Goal: Information Seeking & Learning: Learn about a topic

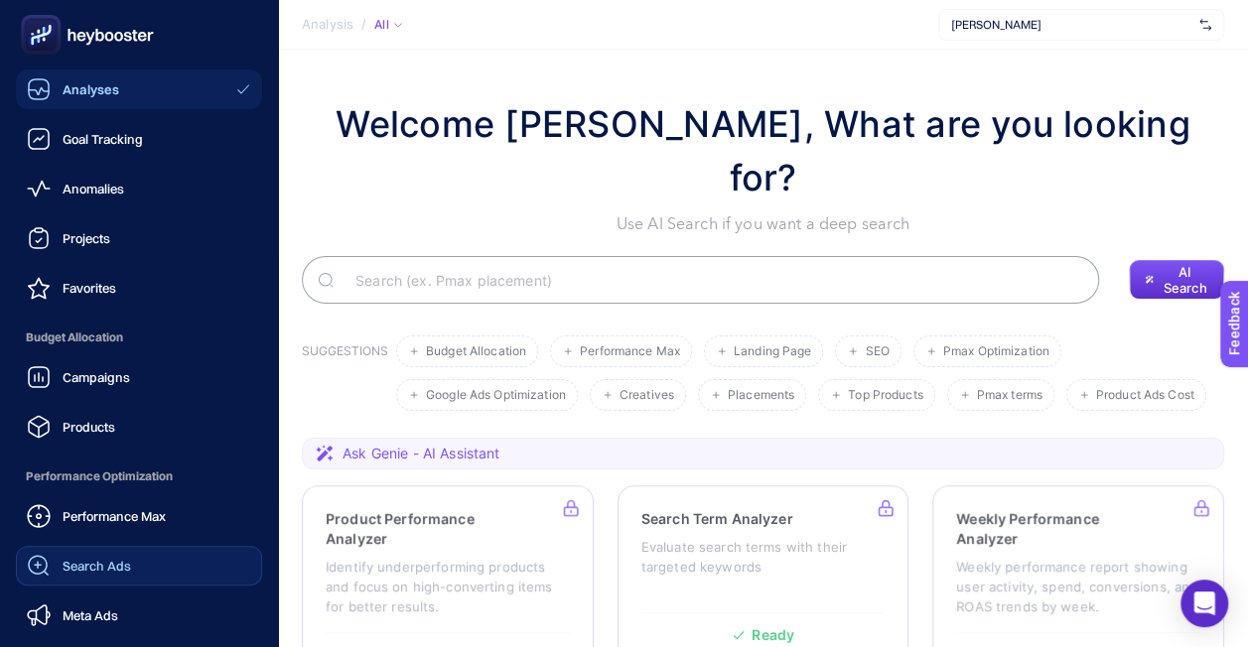
click at [129, 567] on span "Search Ads" at bounding box center [97, 566] width 68 height 16
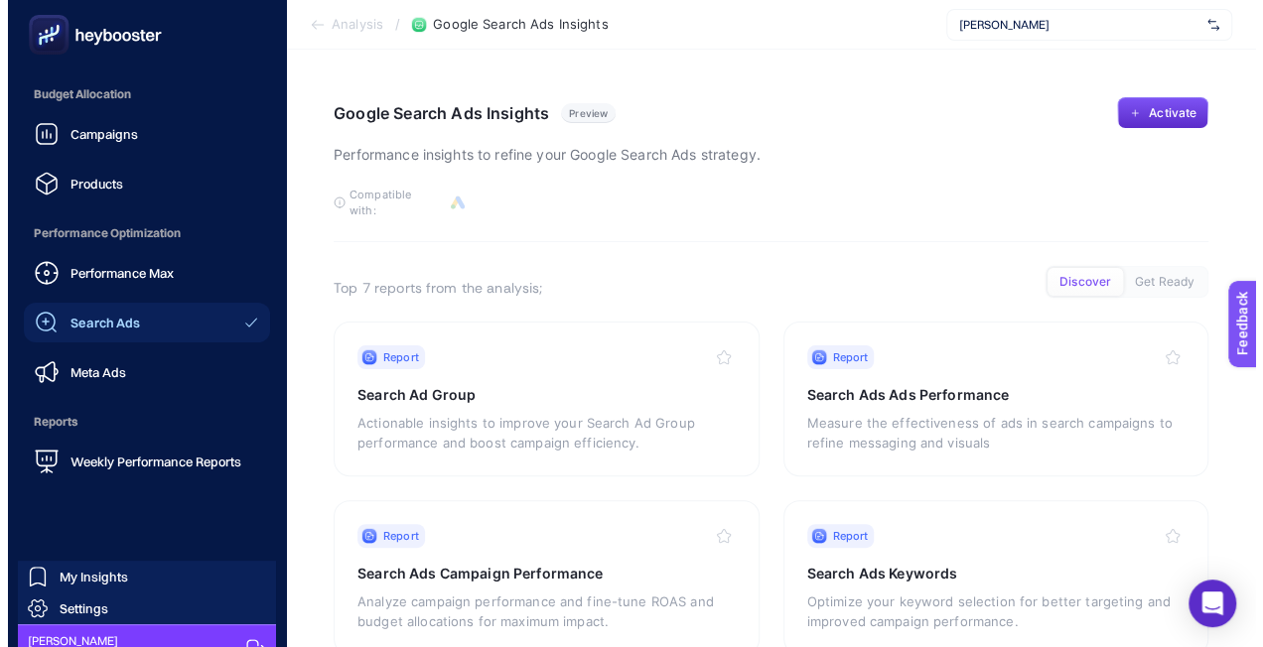
scroll to position [268, 0]
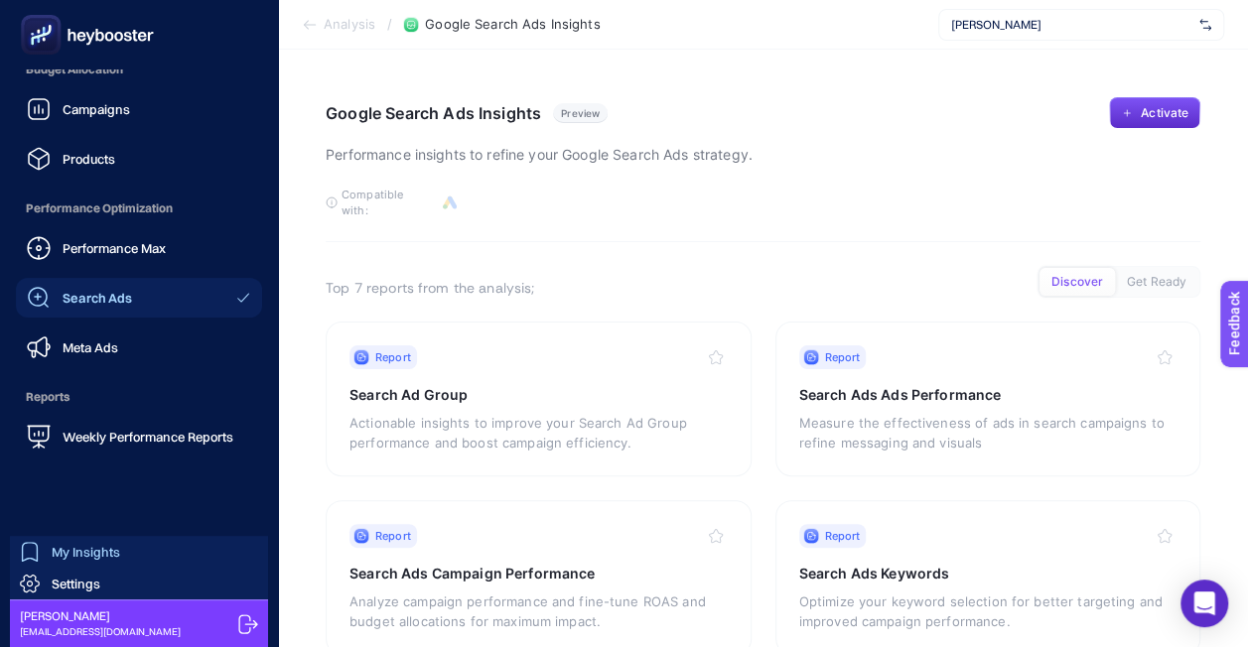
click at [120, 560] on link "My Insights" at bounding box center [139, 552] width 258 height 32
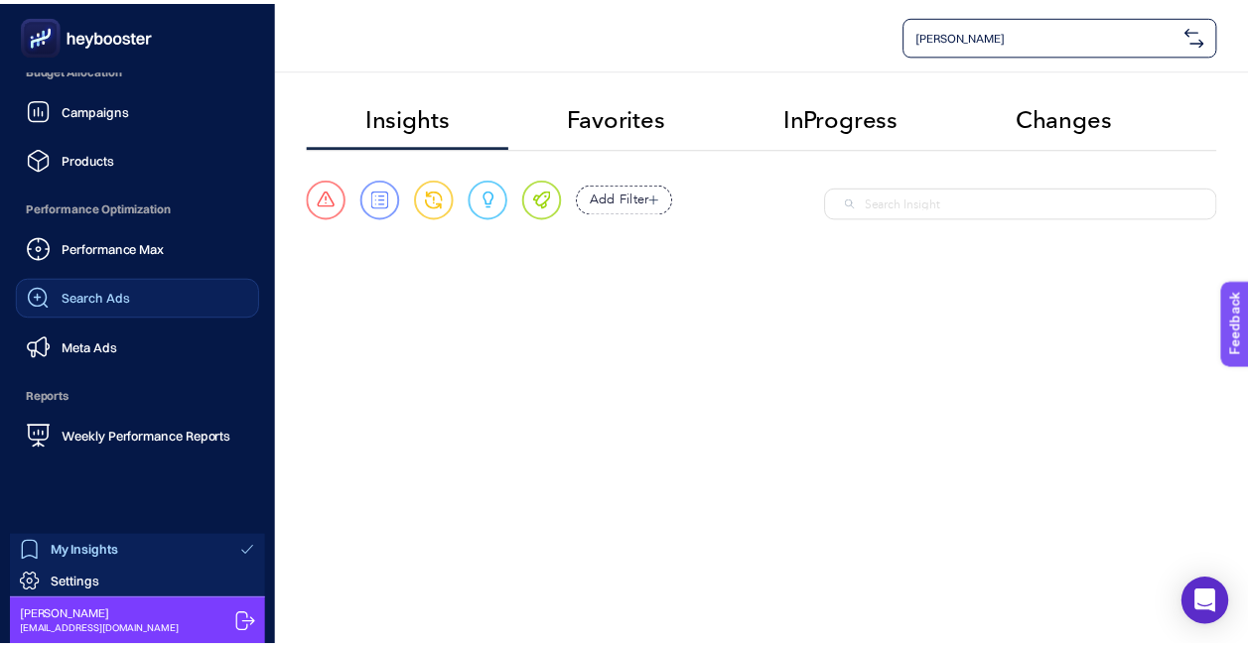
scroll to position [149, 0]
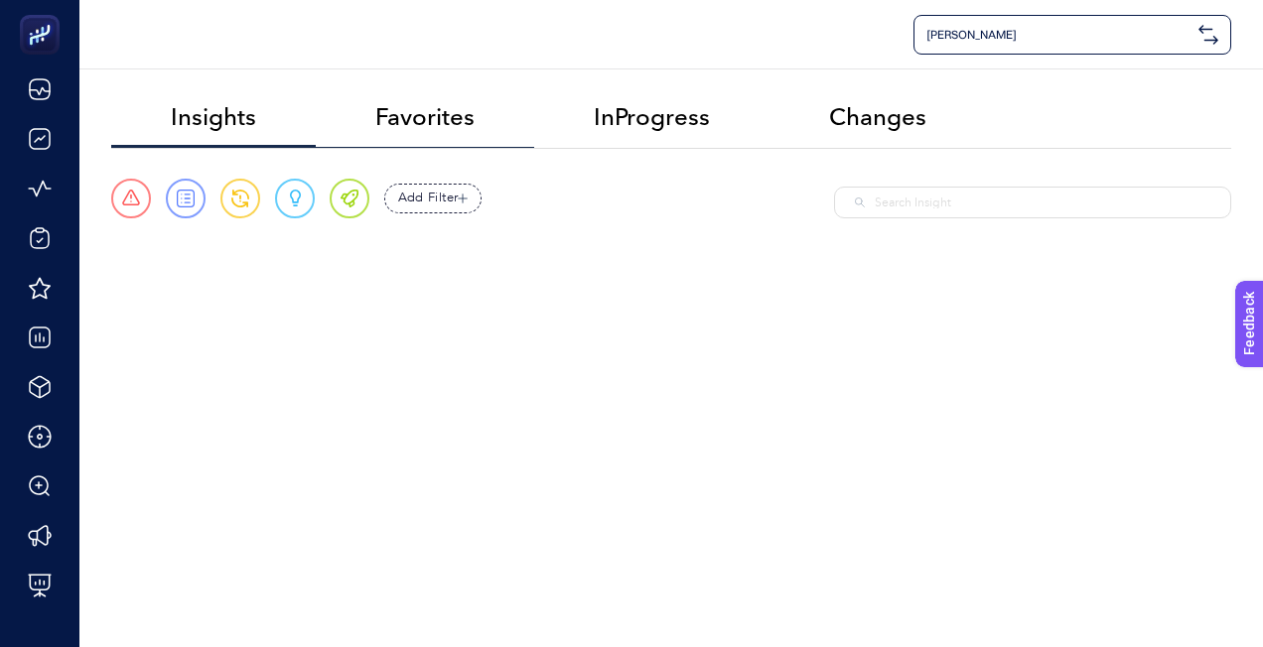
click at [443, 112] on span "Favorites" at bounding box center [424, 117] width 99 height 28
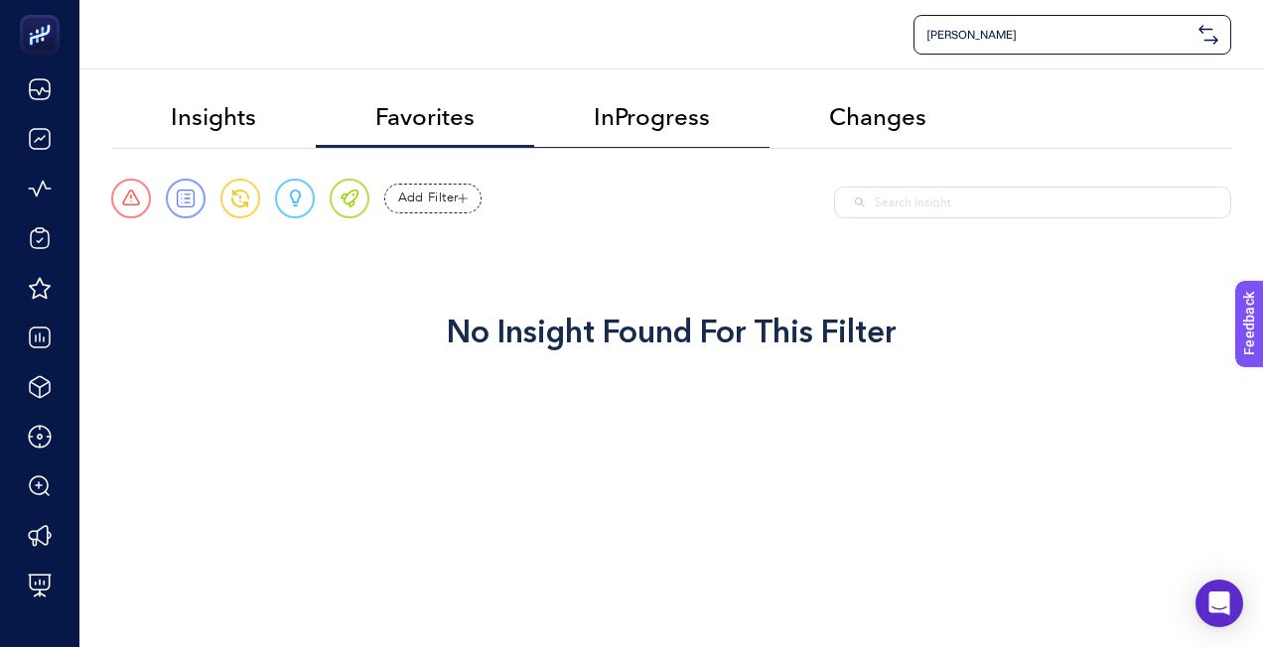
click at [626, 112] on span "InProgress" at bounding box center [652, 117] width 116 height 28
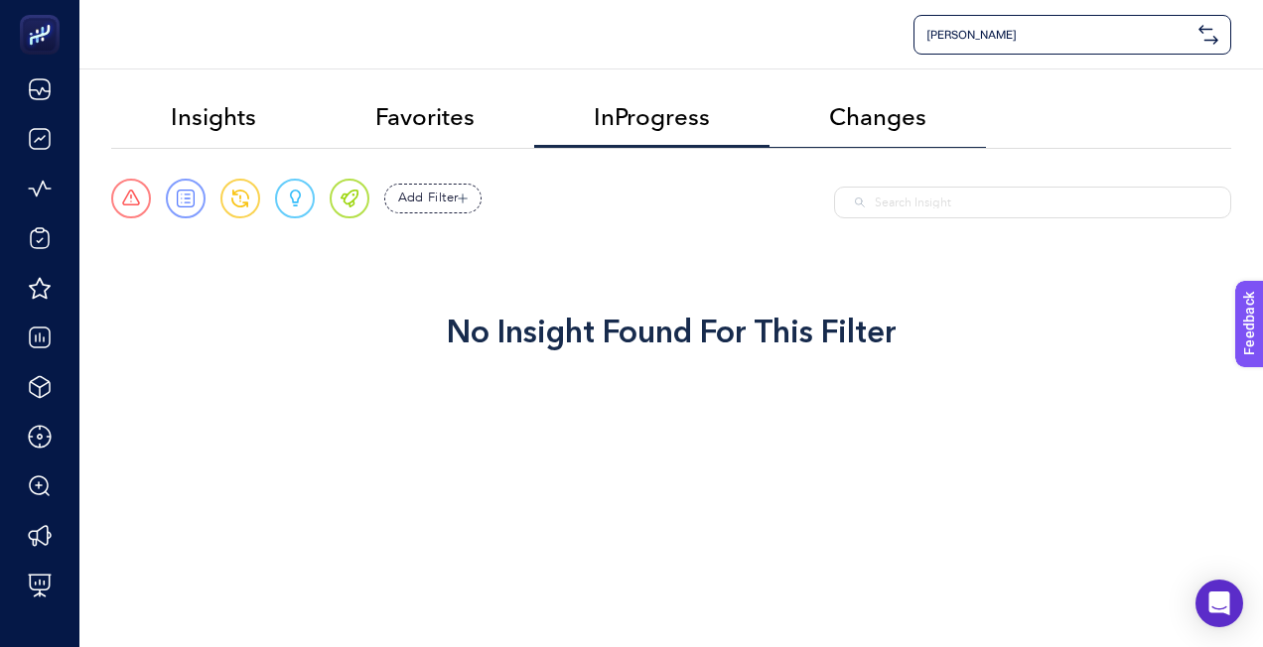
click at [880, 107] on span "Changes" at bounding box center [877, 117] width 97 height 28
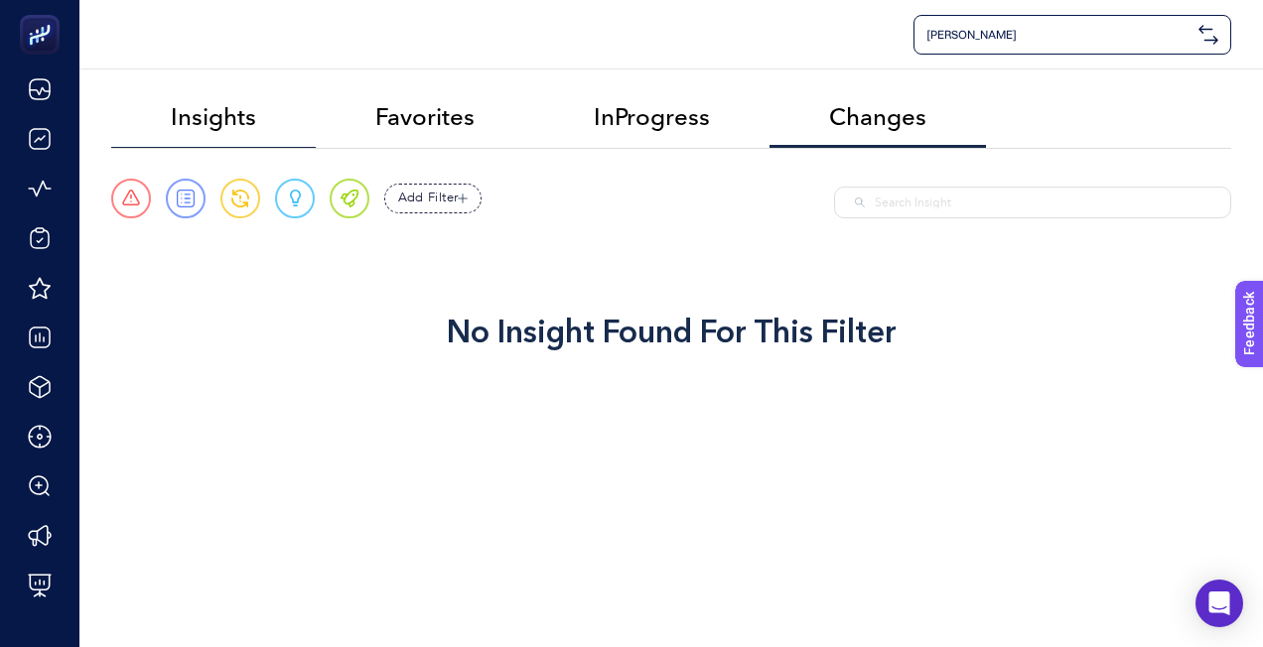
click at [239, 124] on span "Insights" at bounding box center [213, 117] width 85 height 28
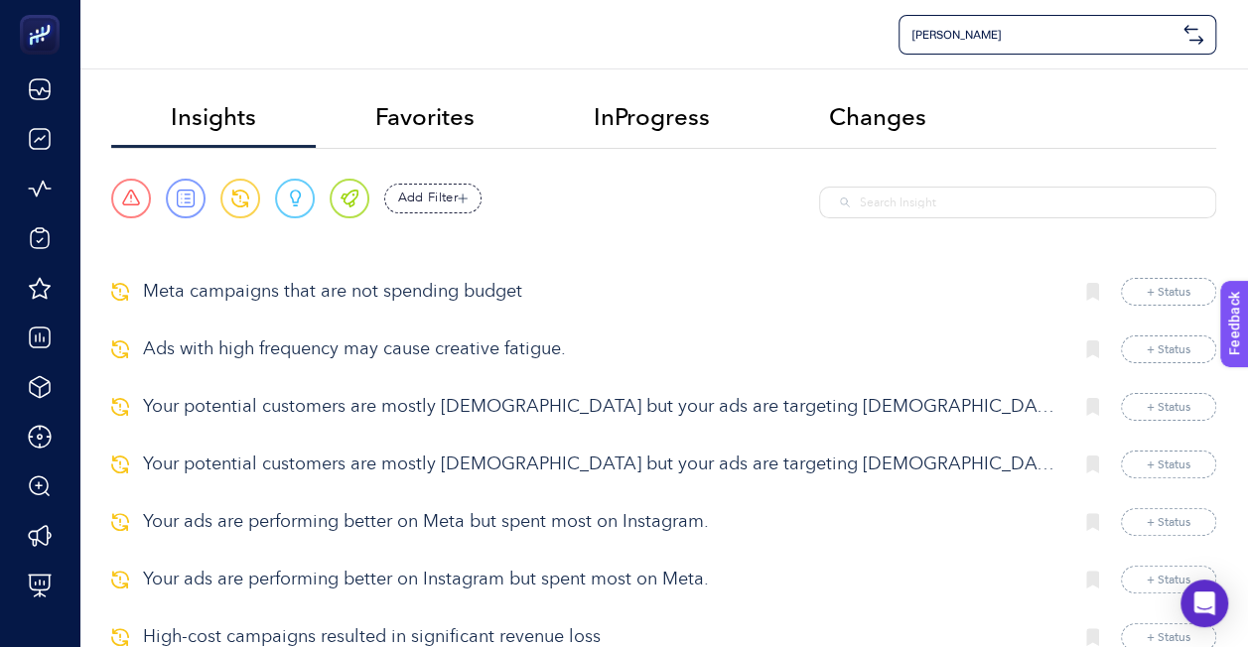
click at [318, 296] on p "Meta campaigns that are not spending budget" at bounding box center [599, 292] width 913 height 27
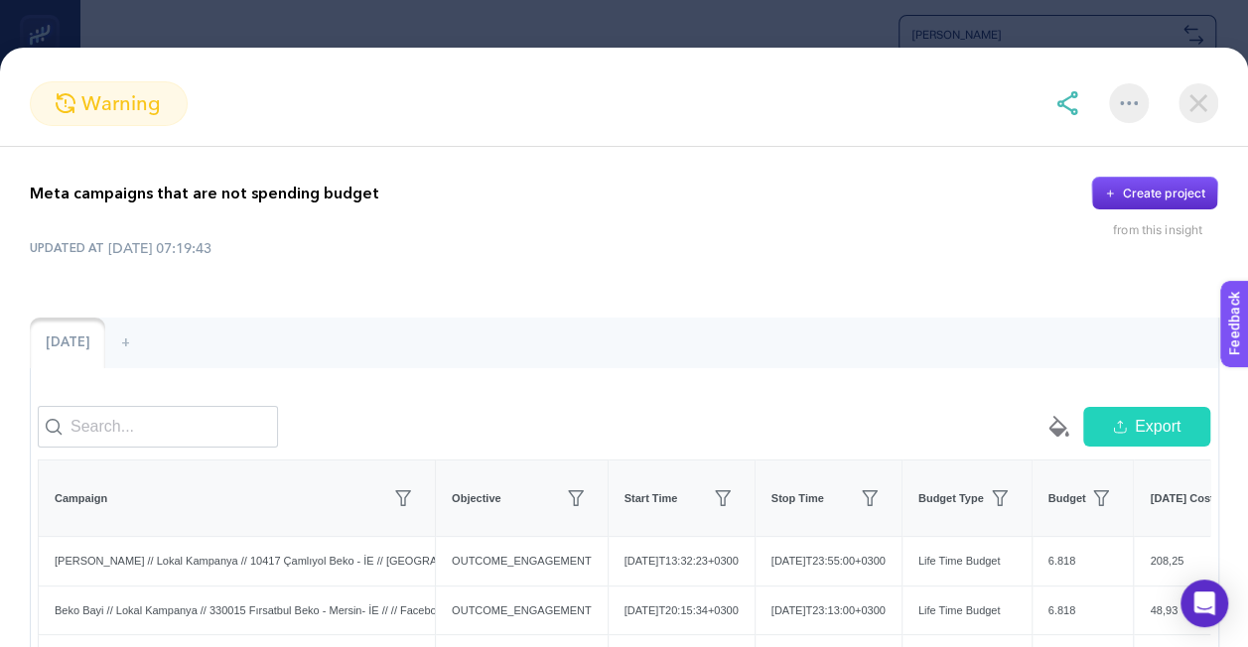
click at [1197, 101] on img at bounding box center [1198, 103] width 40 height 40
